Goal: Information Seeking & Learning: Learn about a topic

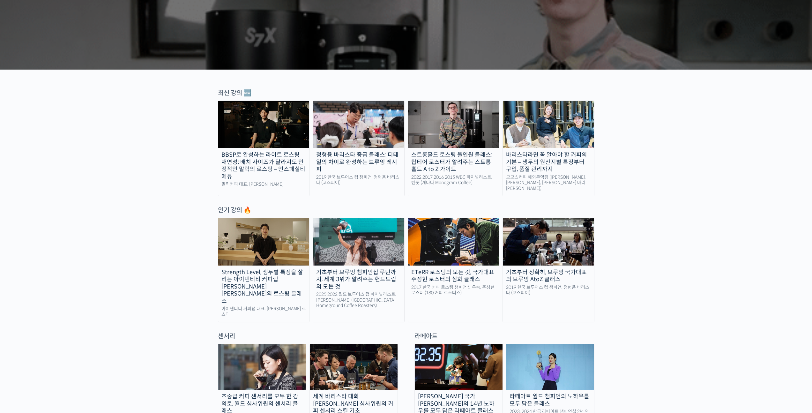
scroll to position [220, 0]
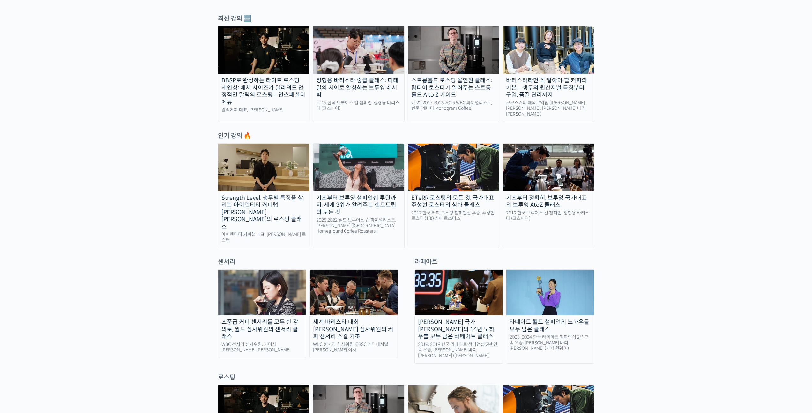
click at [357, 205] on div "기초부터 브루잉 챔피언십 루틴까지, 세계 3위가 알려주는 핸드드립의 모든 것" at bounding box center [358, 205] width 91 height 22
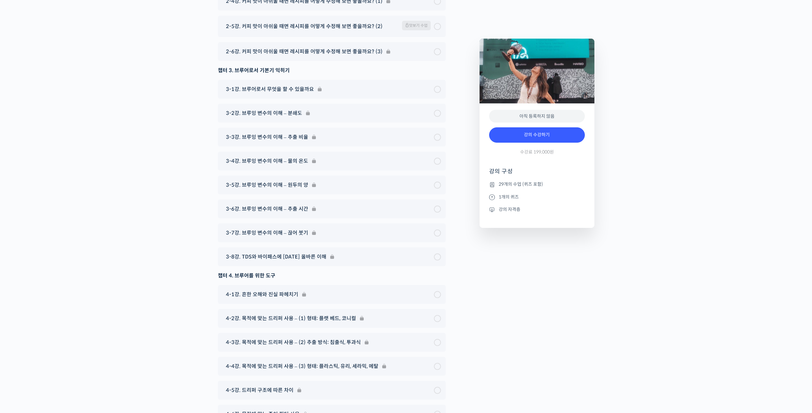
scroll to position [3403, 0]
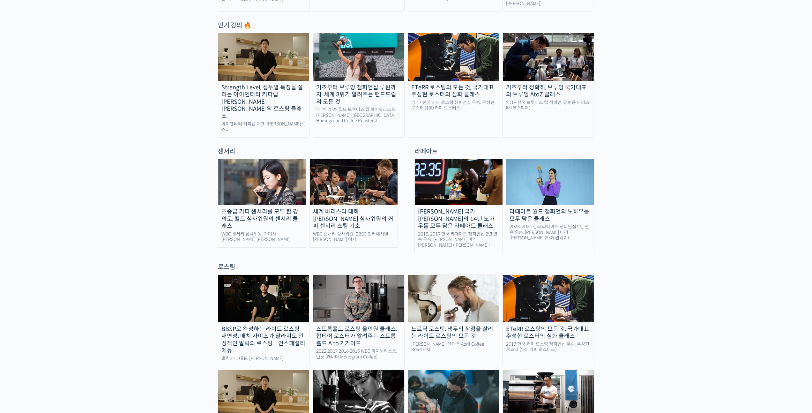
scroll to position [338, 0]
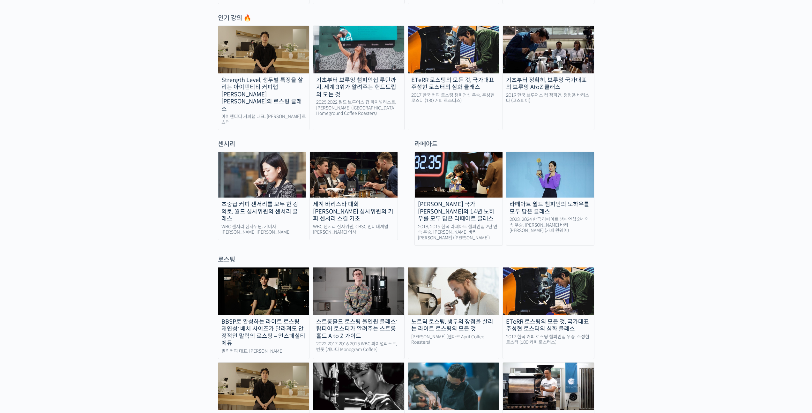
click at [249, 201] on div "초중급 커피 센서리를 모두 한 강의로, 월드 심사위원의 센서리 클래스" at bounding box center [262, 212] width 88 height 22
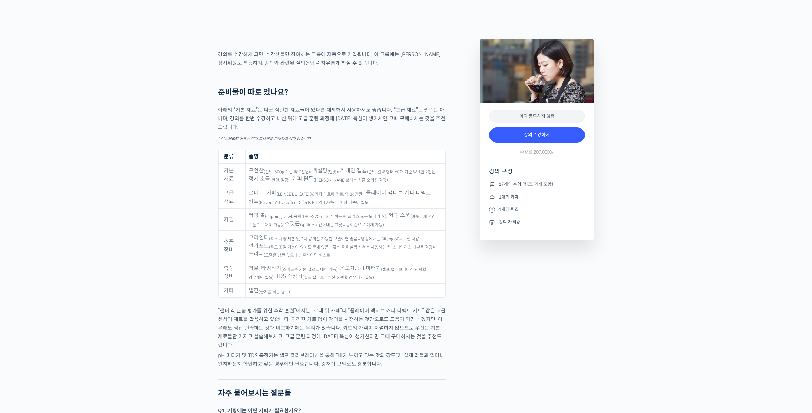
scroll to position [3062, 0]
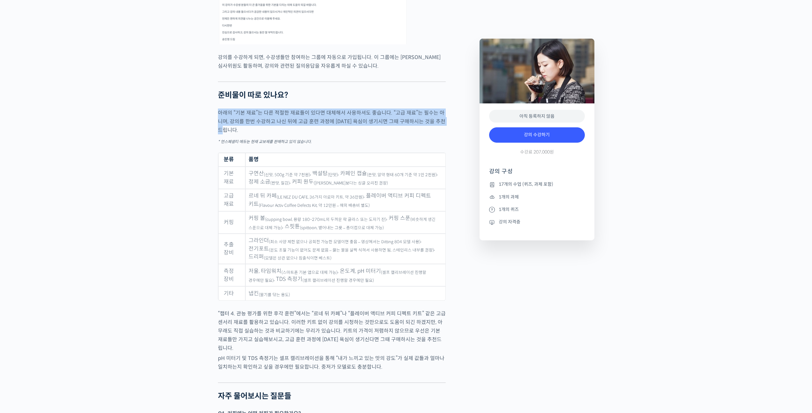
drag, startPoint x: 233, startPoint y: 139, endPoint x: 214, endPoint y: 122, distance: 25.3
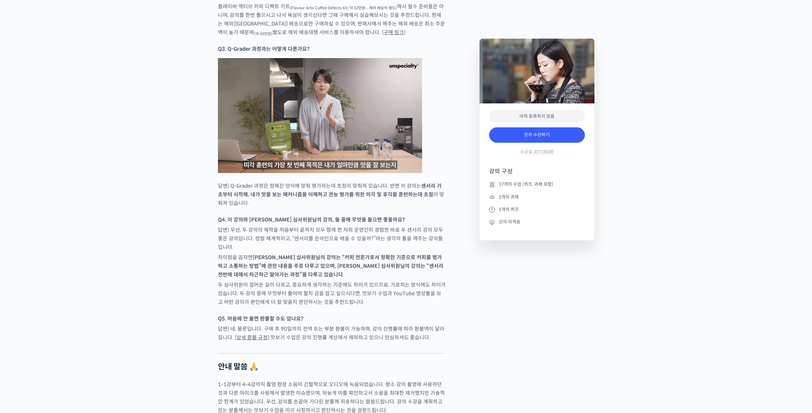
scroll to position [3677, 0]
